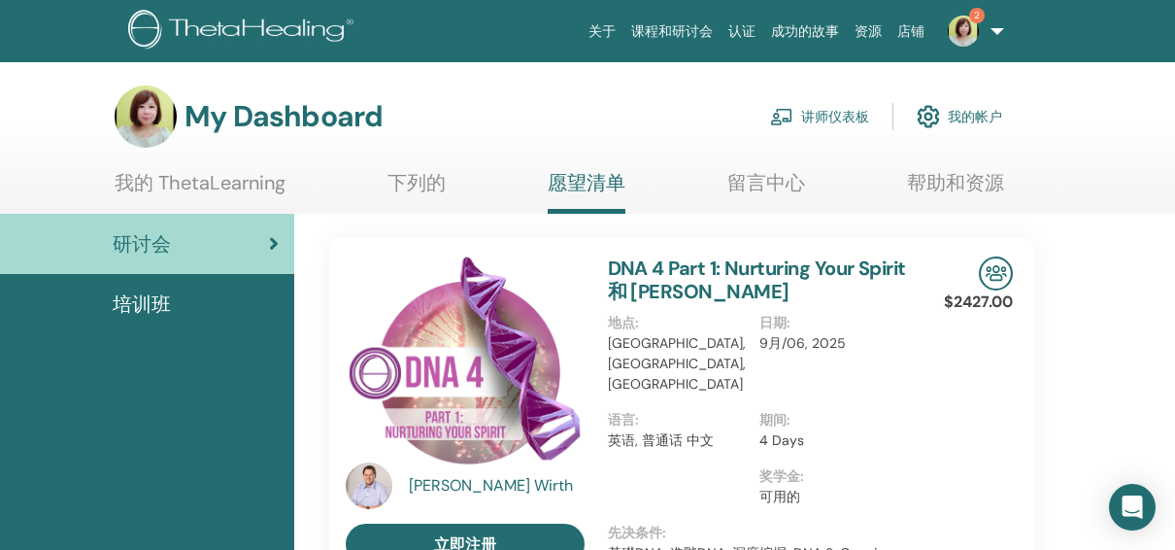
click at [185, 178] on link "我的 ThetaLearning" at bounding box center [200, 190] width 171 height 38
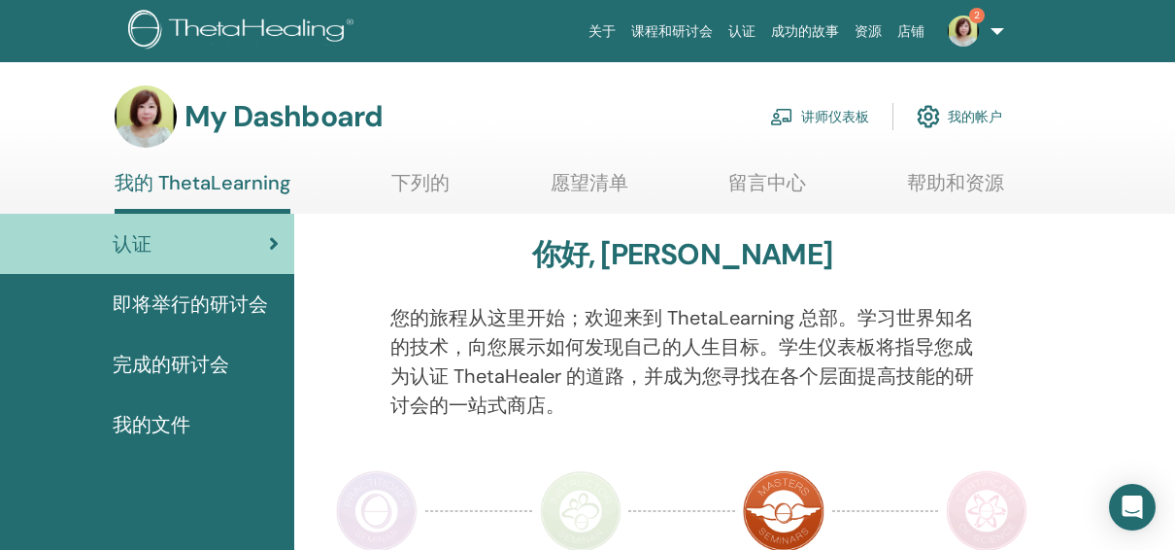
click at [840, 116] on link "讲师仪表板" at bounding box center [819, 116] width 99 height 43
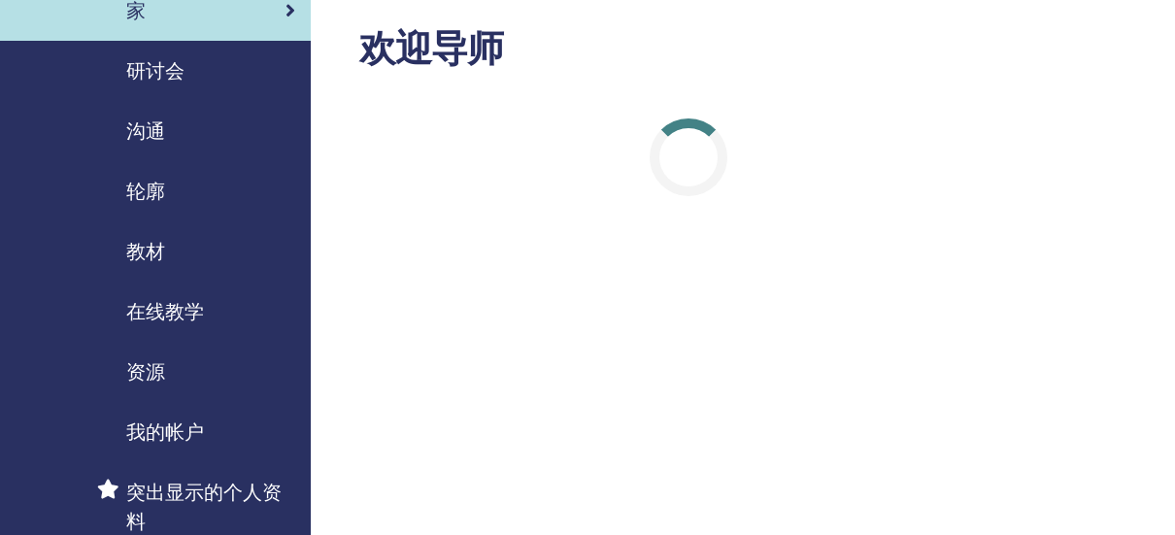
scroll to position [194, 0]
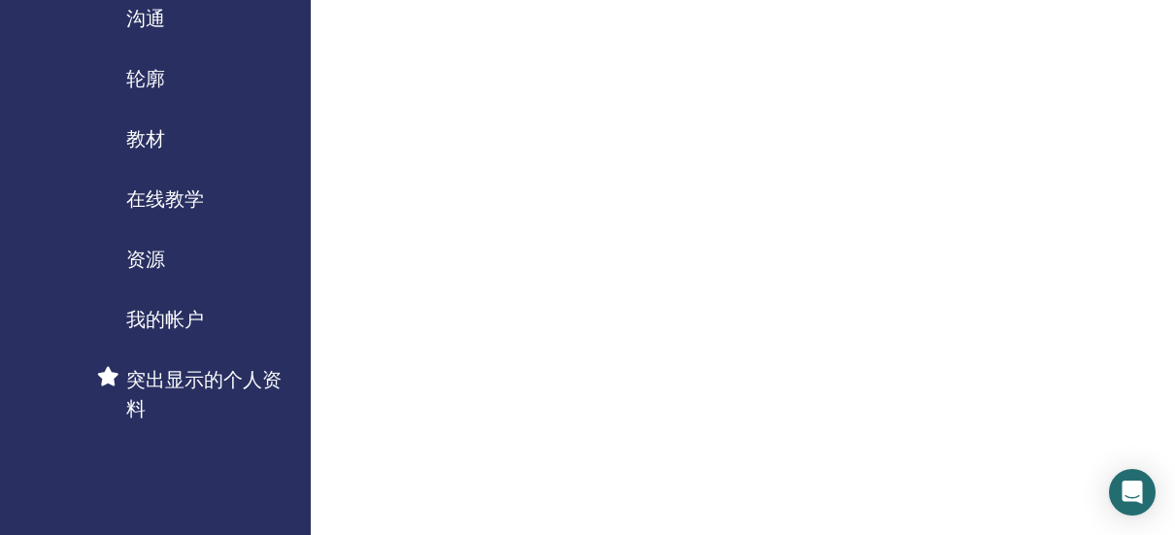
click at [152, 140] on span "教材" at bounding box center [145, 138] width 39 height 29
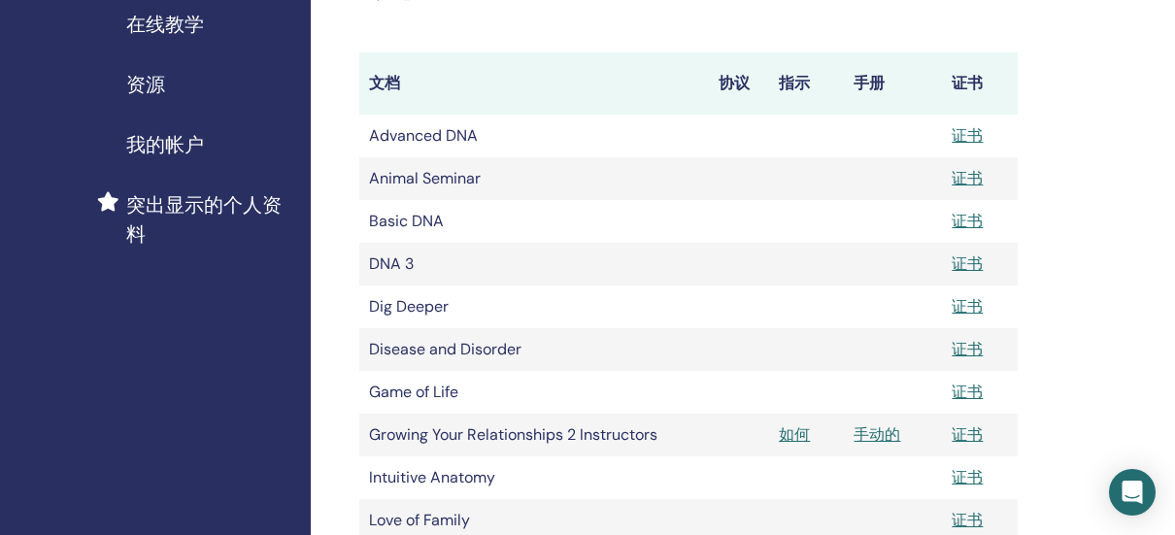
scroll to position [486, 0]
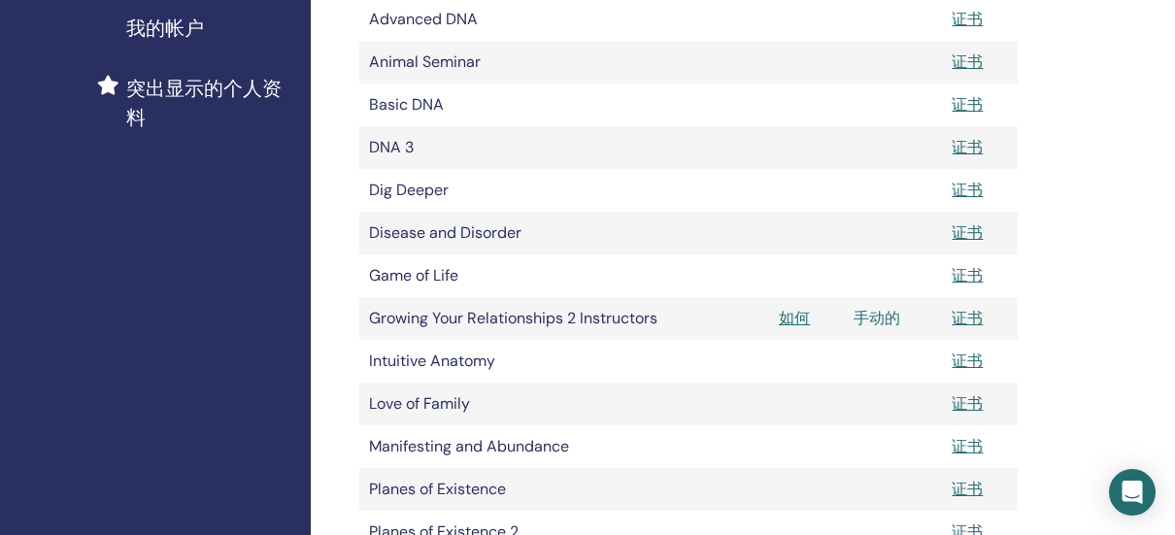
click at [883, 319] on link "手动的" at bounding box center [877, 318] width 47 height 20
